Goal: Book appointment/travel/reservation

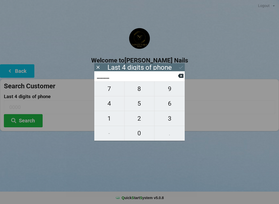
click at [168, 116] on span "3" at bounding box center [169, 118] width 30 height 11
type input "3___"
click at [113, 103] on span "4" at bounding box center [109, 103] width 30 height 11
type input "34__"
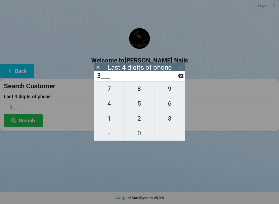
type input "34__"
click at [170, 105] on span "6" at bounding box center [169, 103] width 30 height 11
type input "346_"
click at [142, 90] on span "8" at bounding box center [139, 88] width 30 height 11
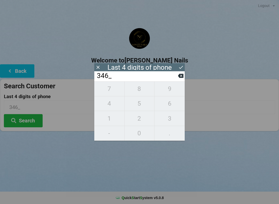
type input "3468"
click at [138, 77] on input "3468" at bounding box center [137, 76] width 82 height 8
click at [132, 76] on input "3468" at bounding box center [137, 76] width 82 height 8
click at [181, 65] on icon at bounding box center [180, 66] width 5 height 5
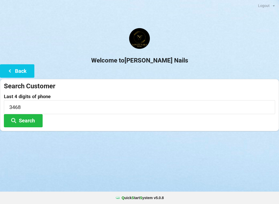
click at [28, 118] on button "Search" at bounding box center [23, 120] width 39 height 13
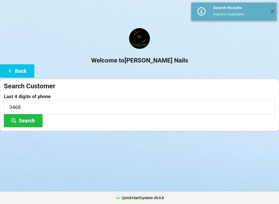
click at [10, 70] on icon at bounding box center [10, 70] width 6 height 4
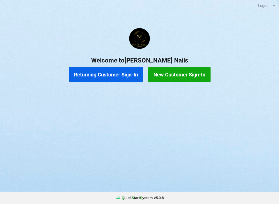
click at [182, 78] on button "New Customer Sign-In" at bounding box center [179, 74] width 62 height 15
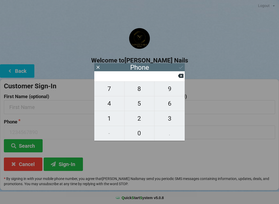
click at [140, 121] on span "2" at bounding box center [139, 118] width 30 height 11
type input "2"
click at [180, 76] on icon at bounding box center [180, 76] width 5 height 4
click at [168, 121] on span "3" at bounding box center [169, 118] width 30 height 11
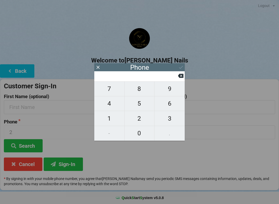
type input "3"
click at [108, 104] on span "4" at bounding box center [109, 103] width 30 height 11
type input "34"
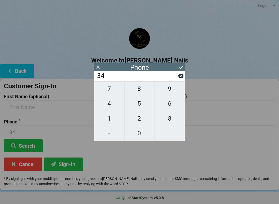
click at [169, 106] on span "6" at bounding box center [169, 103] width 30 height 11
type input "346"
click at [141, 88] on span "8" at bounding box center [139, 88] width 30 height 11
type input "3468"
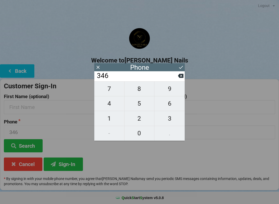
type input "3468"
click at [115, 119] on span "1" at bounding box center [109, 118] width 30 height 11
type input "34681"
click at [113, 106] on span "4" at bounding box center [109, 103] width 30 height 11
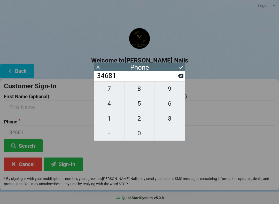
type input "346814"
click at [141, 118] on span "2" at bounding box center [139, 118] width 30 height 11
type input "3468142"
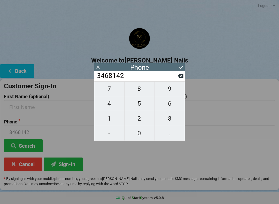
click at [112, 119] on span "1" at bounding box center [109, 118] width 30 height 11
type input "34681421"
click at [114, 93] on span "7" at bounding box center [109, 88] width 30 height 11
type input "346814217"
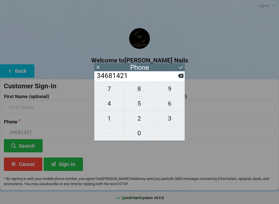
type input "346814217"
click at [115, 94] on span "7" at bounding box center [109, 88] width 30 height 11
type input "3468142177"
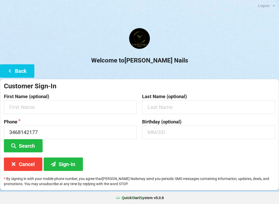
click at [181, 62] on h2 "Welcome to [PERSON_NAME] Nails" at bounding box center [139, 60] width 279 height 8
click at [25, 107] on input "text" at bounding box center [70, 107] width 133 height 14
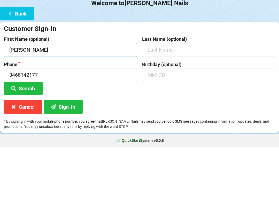
type input "[PERSON_NAME]"
click at [177, 100] on input "text" at bounding box center [208, 107] width 133 height 14
type input "M."
click at [201, 125] on input "text" at bounding box center [208, 132] width 133 height 14
type input "08/03"
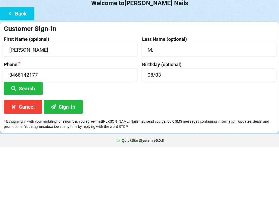
click at [26, 139] on button "Search" at bounding box center [23, 145] width 39 height 13
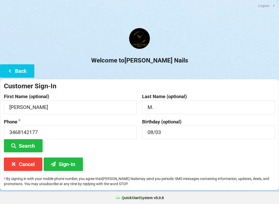
click at [66, 165] on button "Sign-In" at bounding box center [63, 163] width 39 height 13
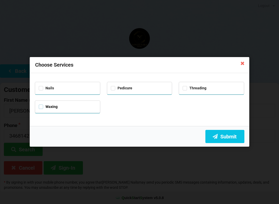
click at [39, 106] on label "Waxing" at bounding box center [48, 106] width 19 height 4
checkbox input "true"
click at [221, 139] on button "Submit" at bounding box center [224, 136] width 39 height 13
